Goal: Browse casually

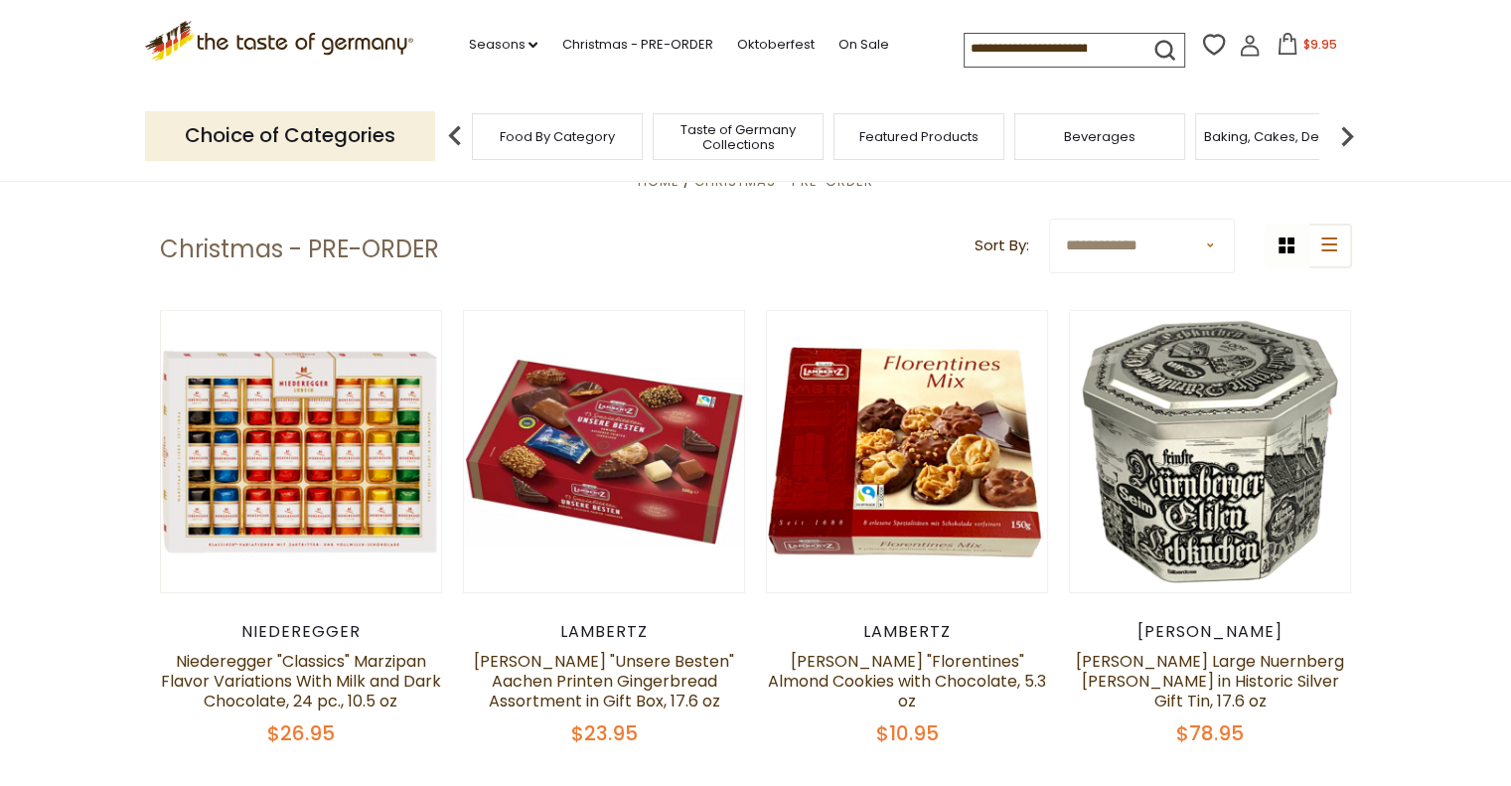
scroll to position [497, 0]
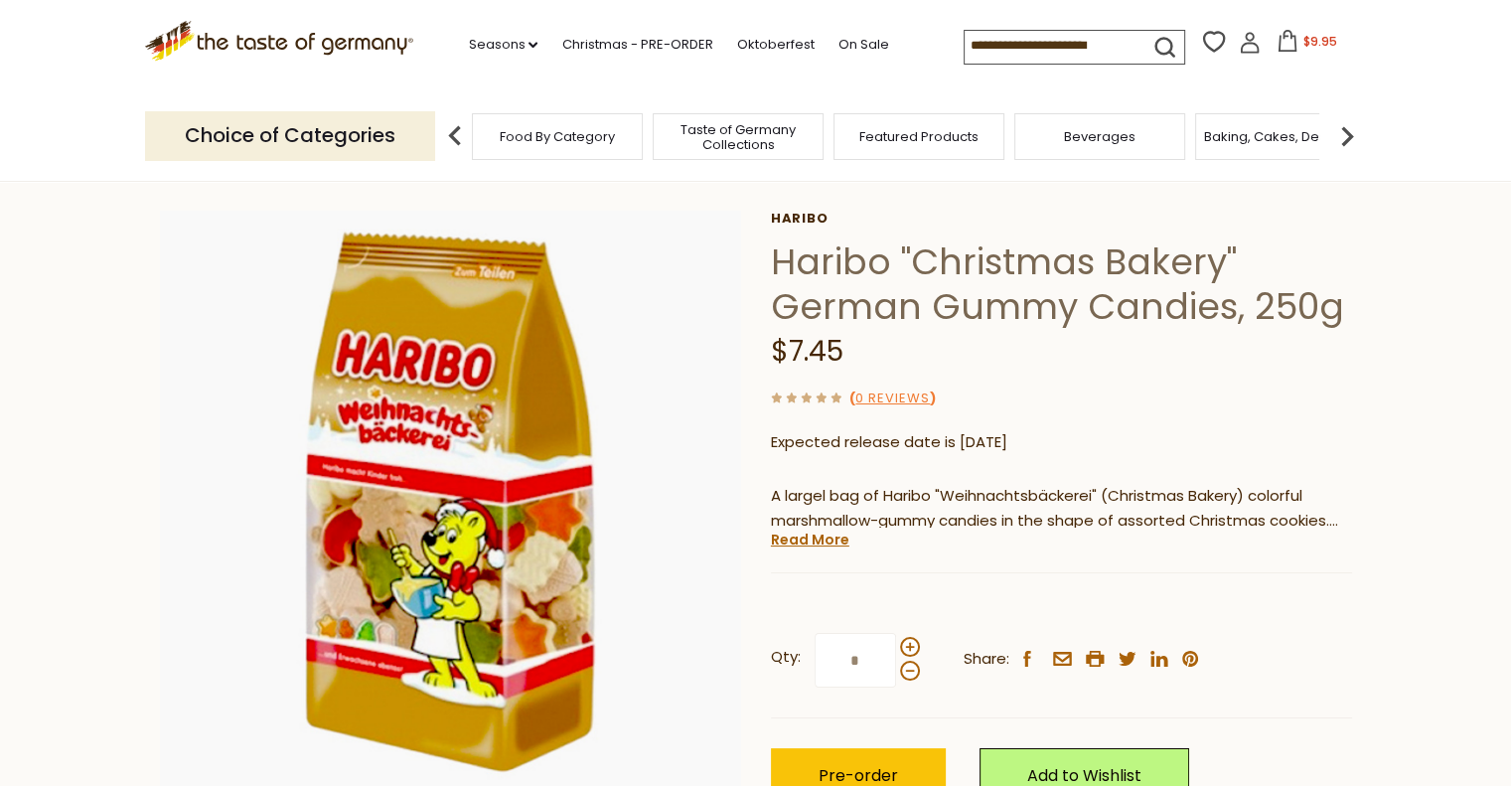
scroll to position [99, 0]
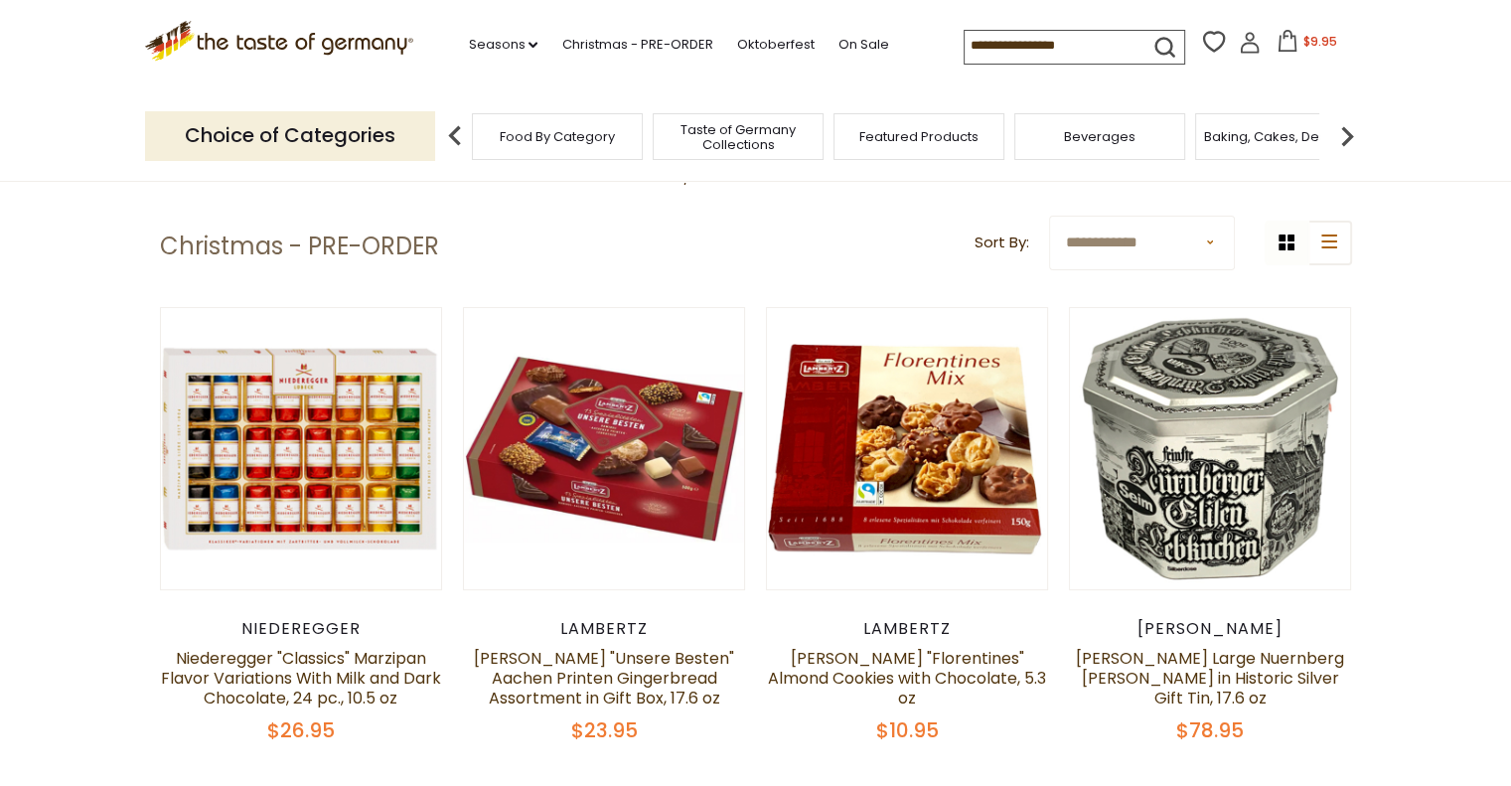
scroll to position [497, 0]
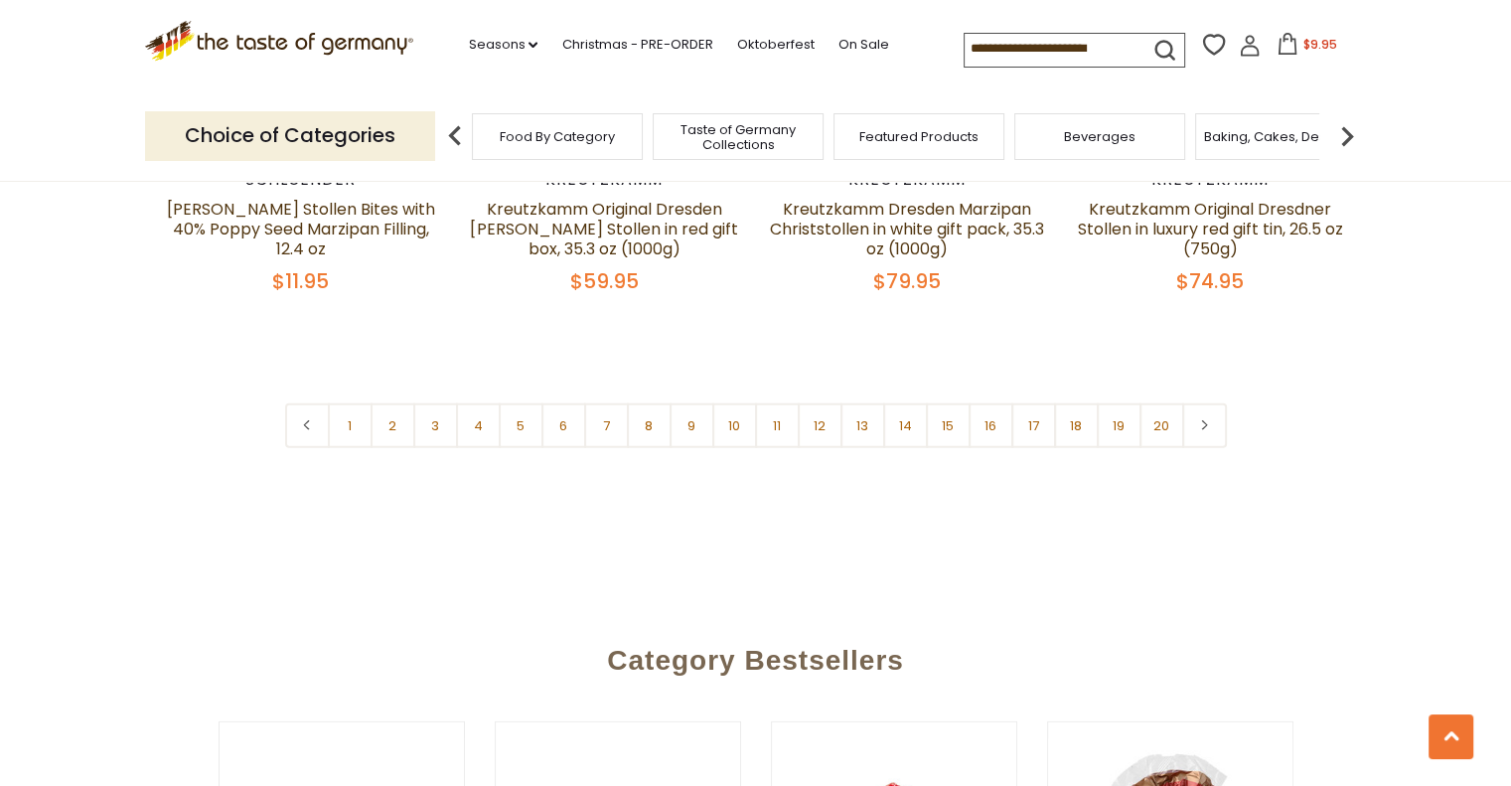
scroll to position [4867, 0]
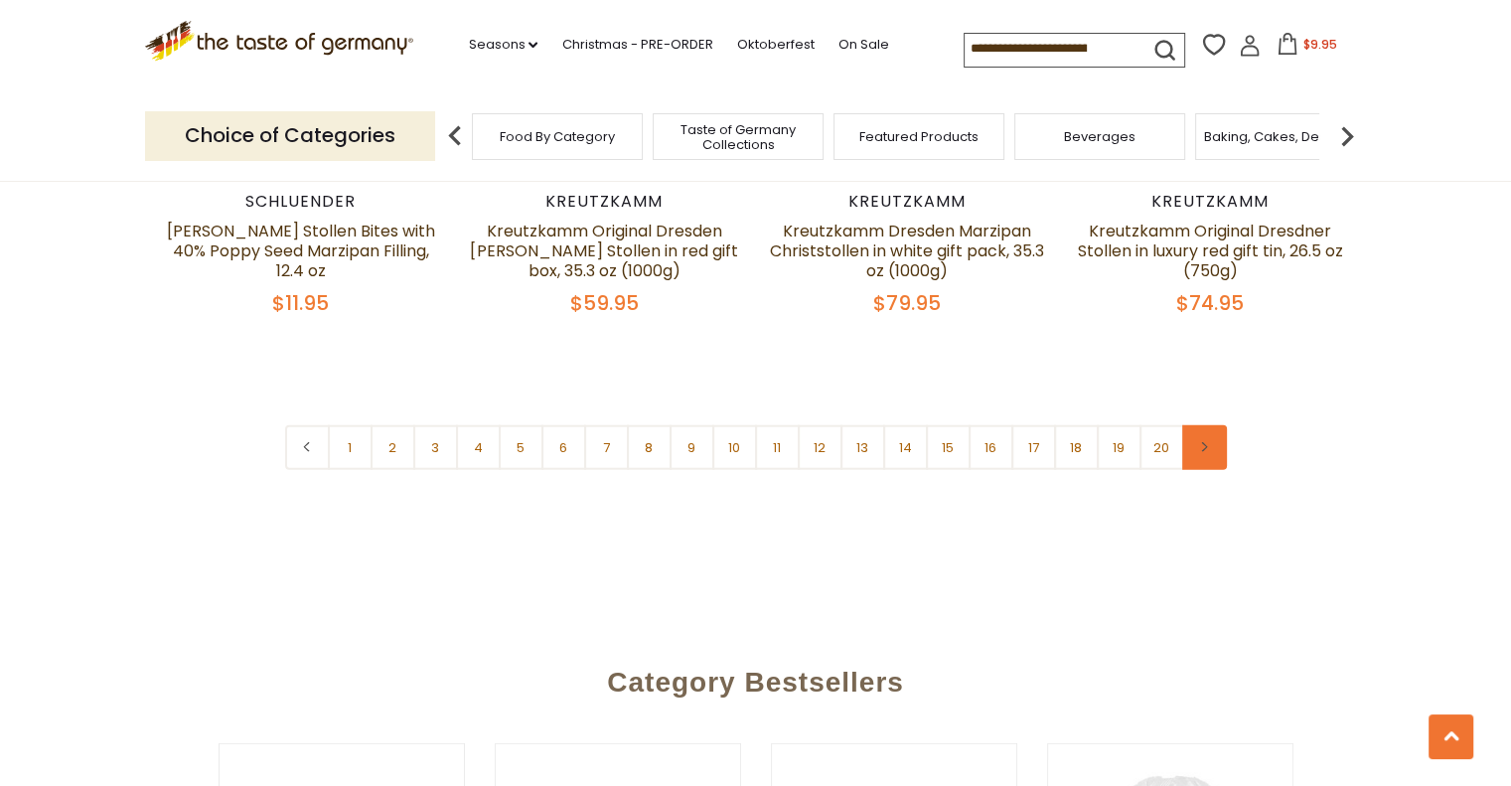
click at [1201, 442] on icon at bounding box center [1204, 447] width 12 height 10
click at [690, 425] on link "9" at bounding box center [692, 447] width 45 height 45
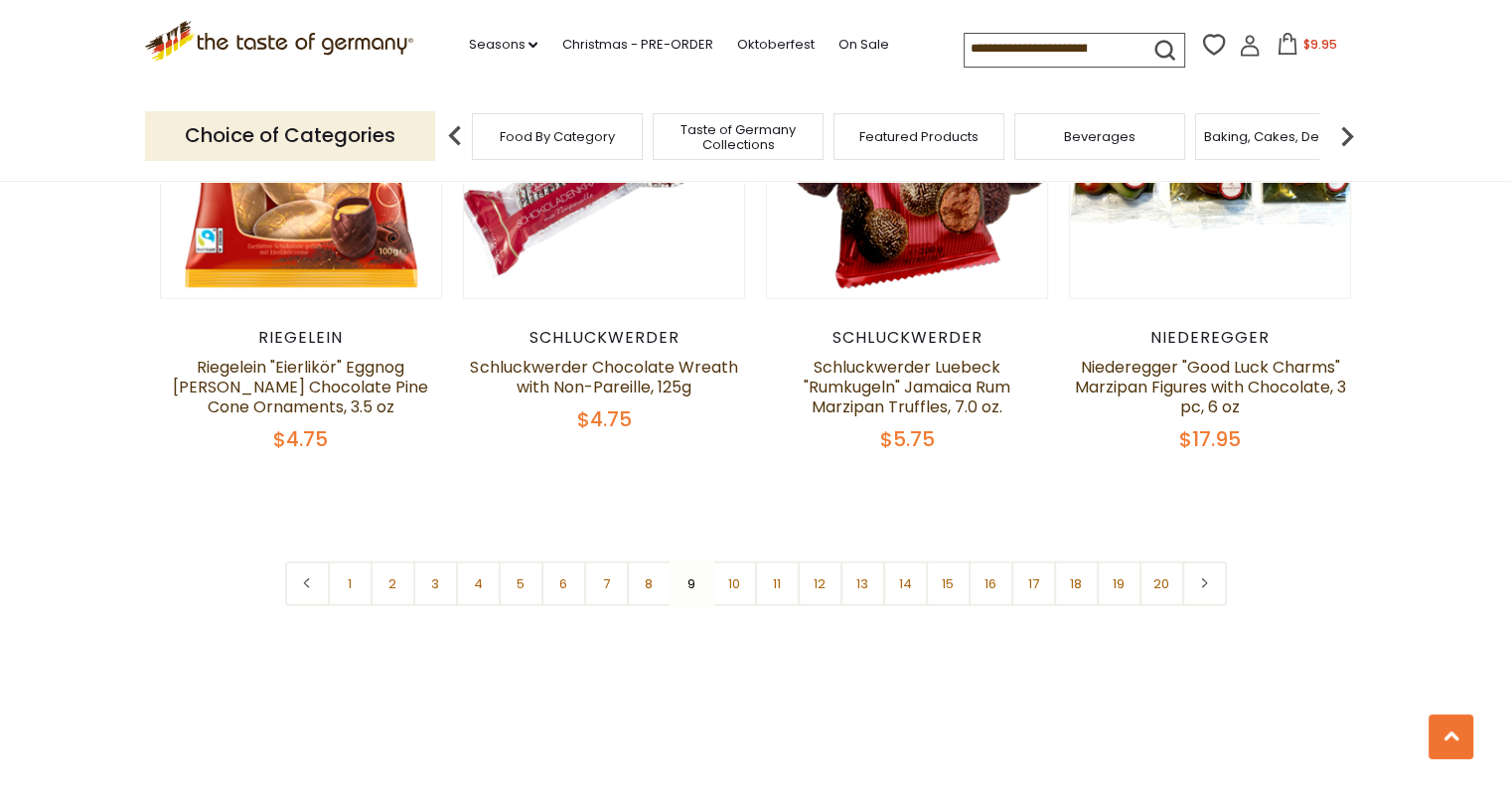
scroll to position [4771, 0]
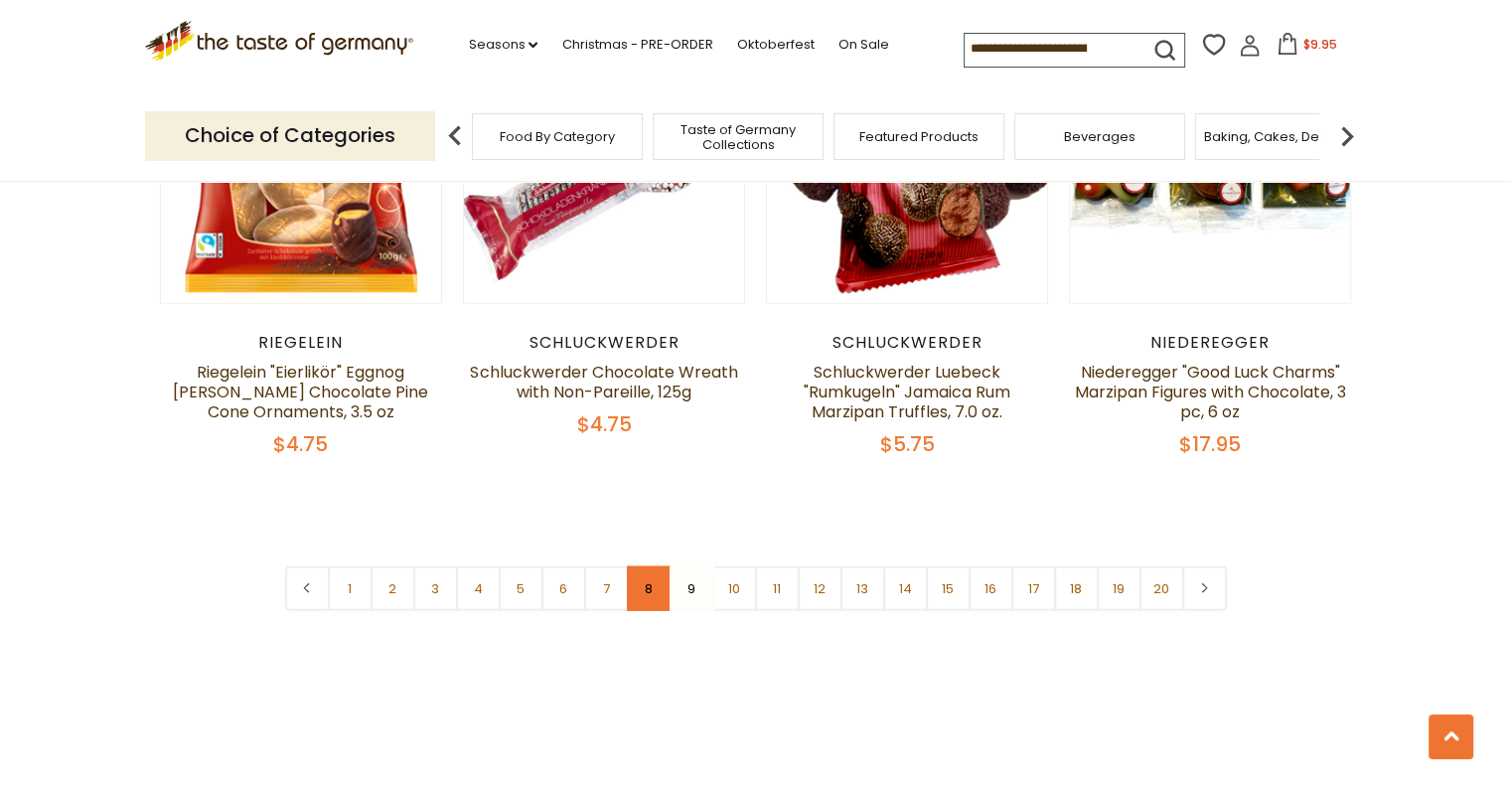
click at [656, 566] on link "8" at bounding box center [649, 588] width 45 height 45
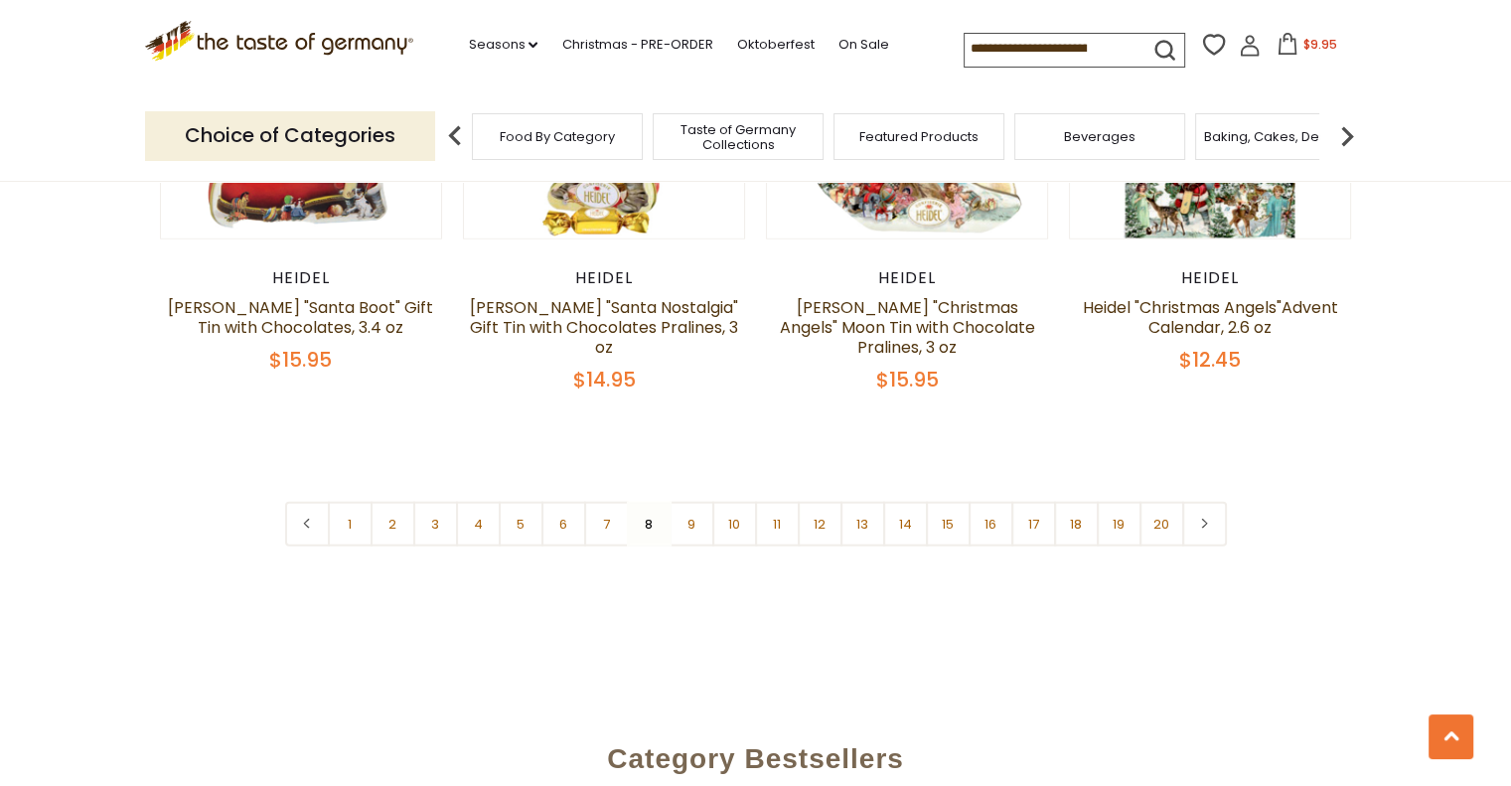
scroll to position [4859, 0]
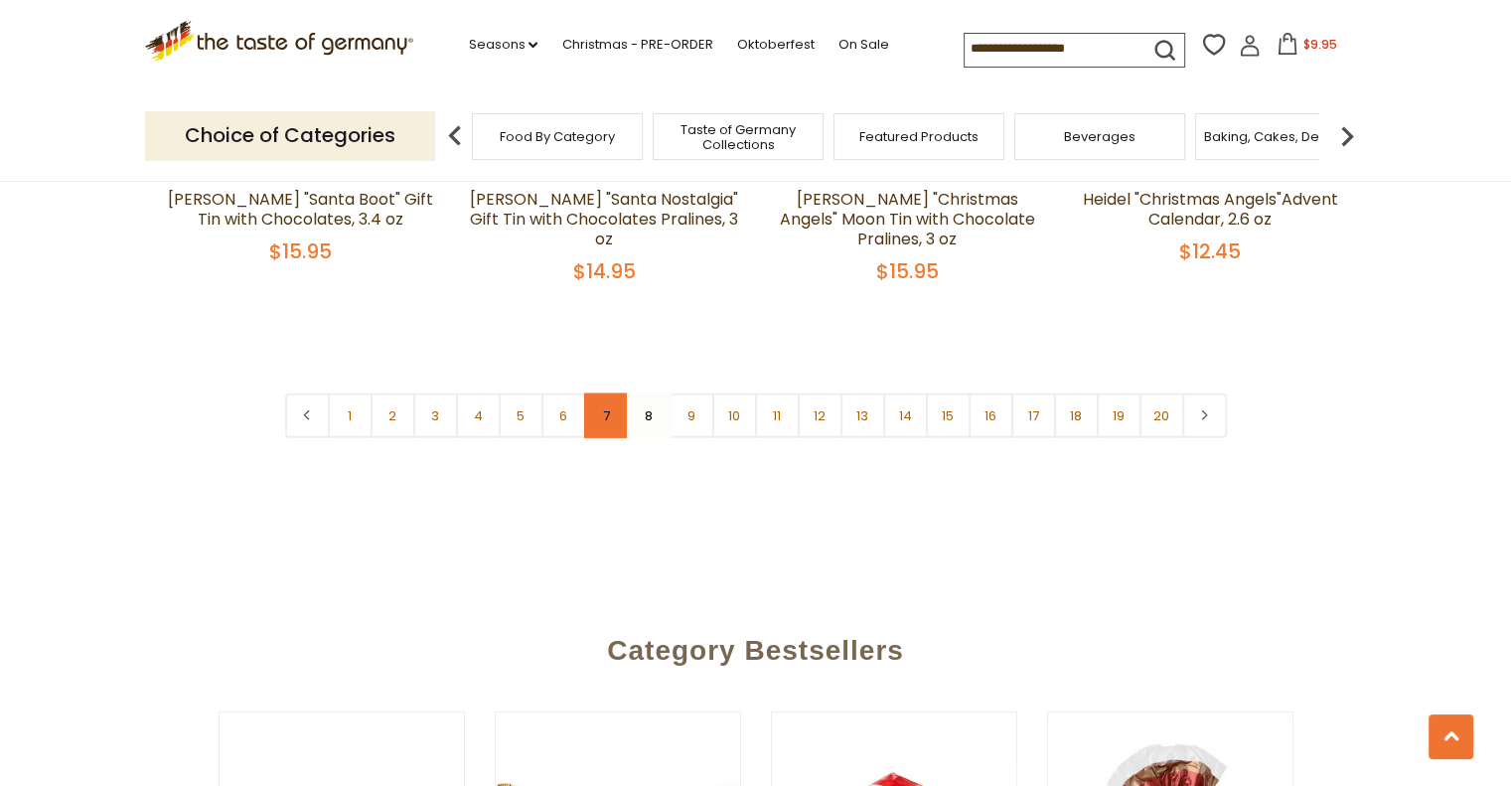
click at [603, 393] on link "7" at bounding box center [606, 415] width 45 height 45
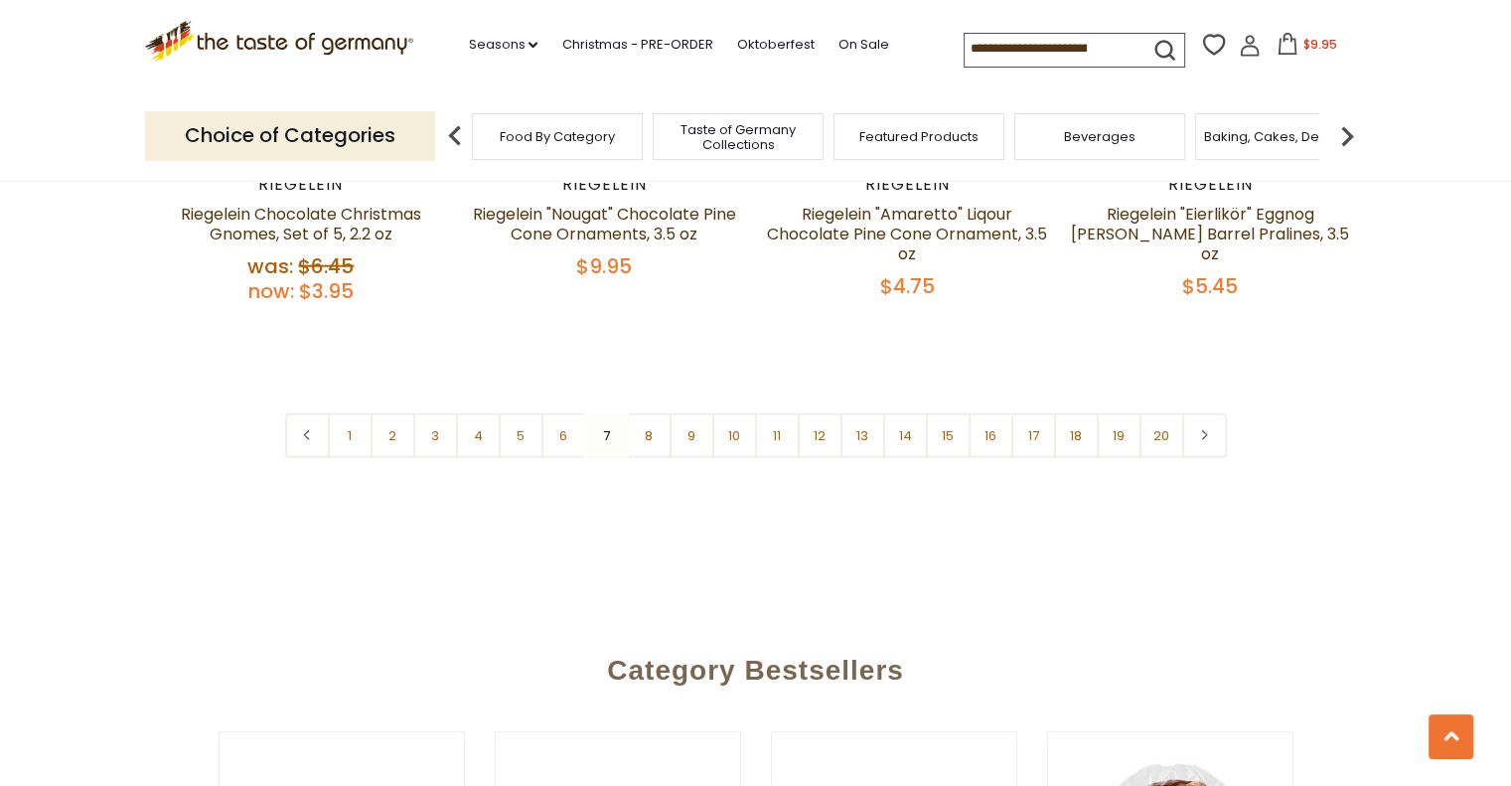
scroll to position [4959, 0]
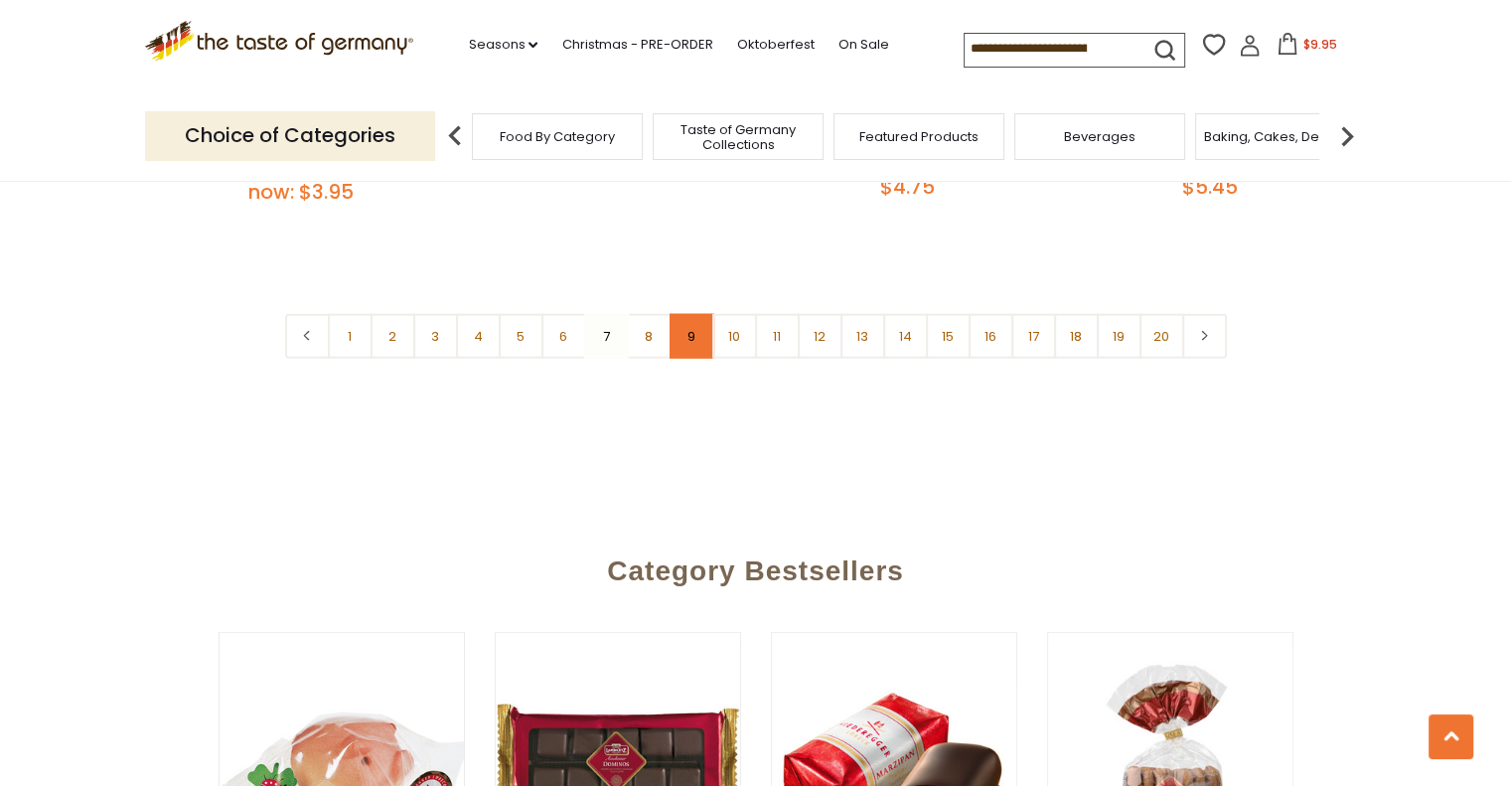
click at [691, 319] on link "9" at bounding box center [692, 336] width 45 height 45
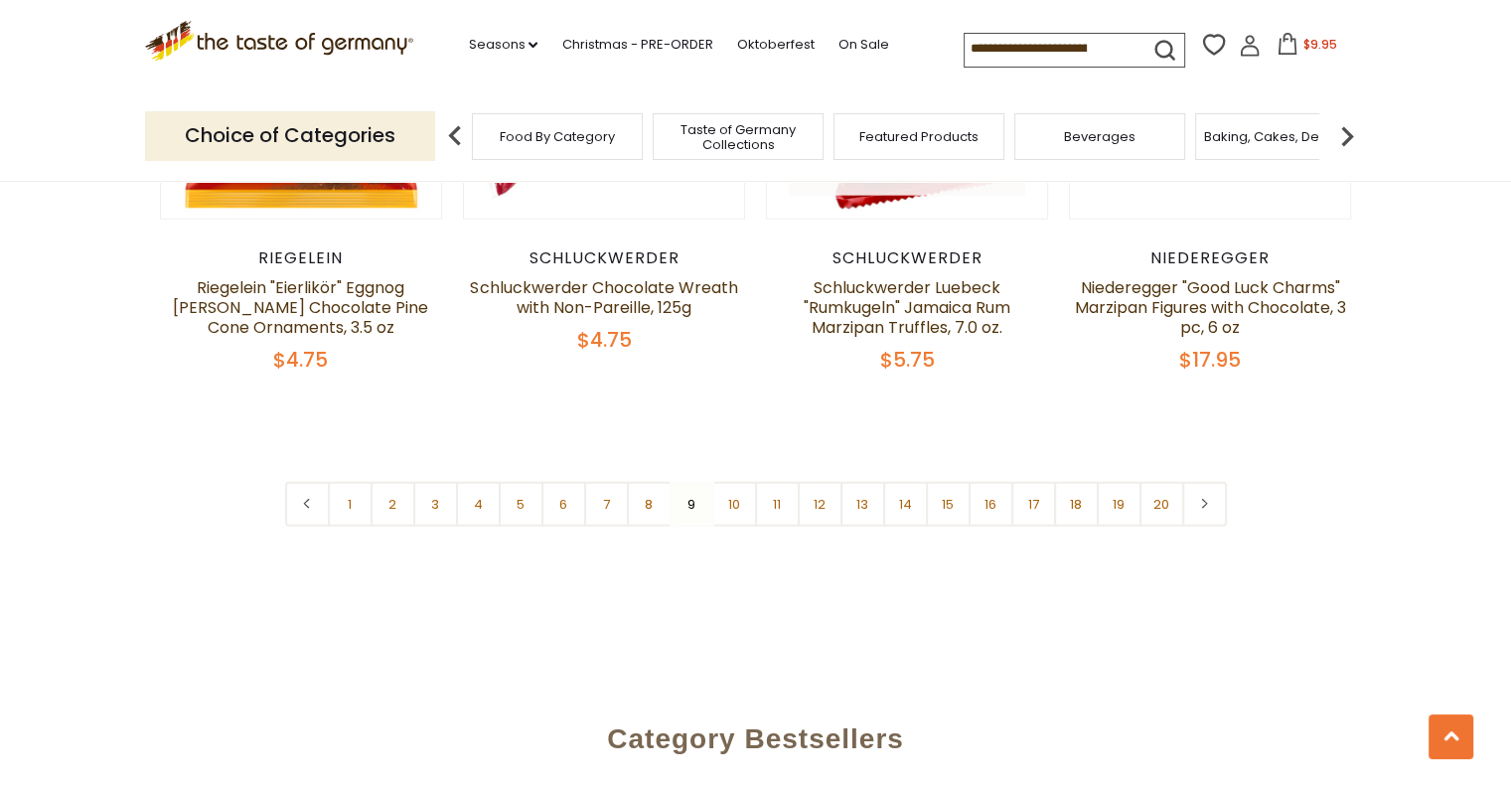
scroll to position [4859, 0]
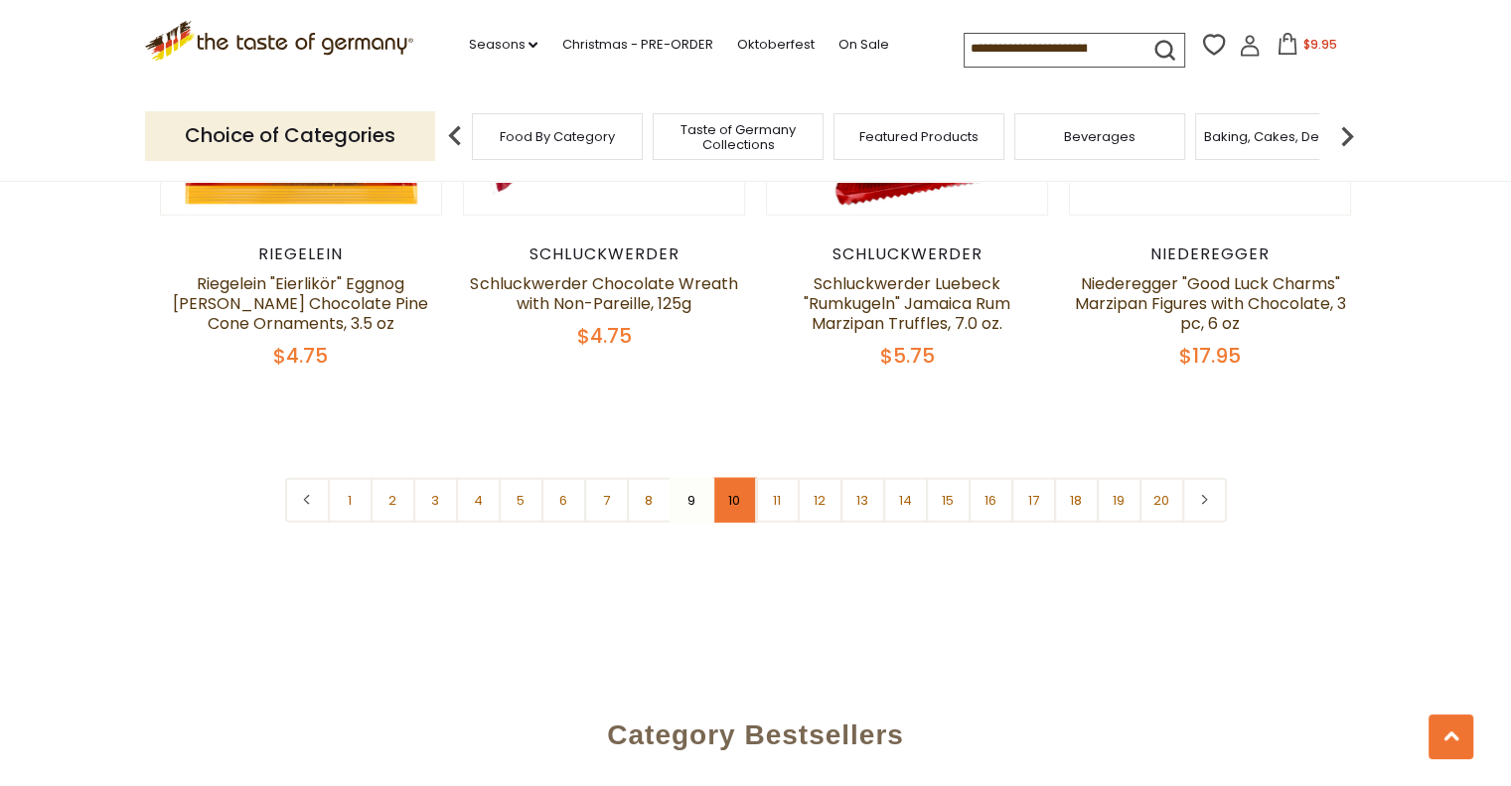
click at [731, 478] on link "10" at bounding box center [734, 500] width 45 height 45
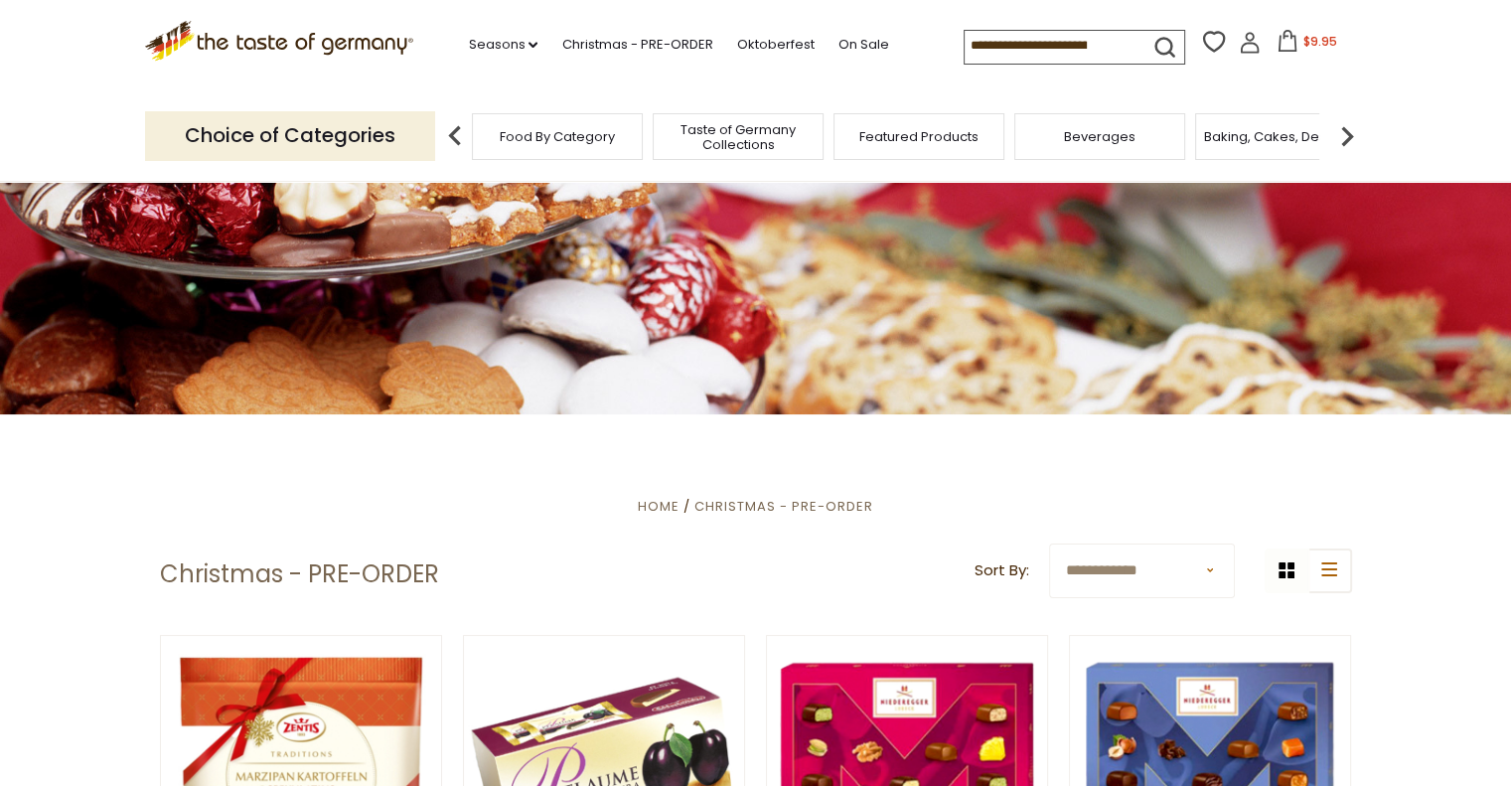
scroll to position [497, 0]
